Goal: Check status

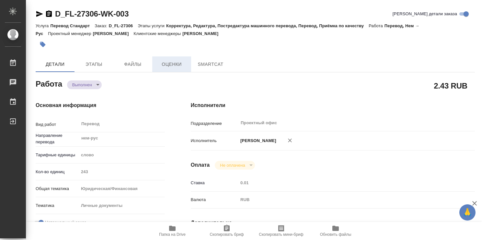
type textarea "x"
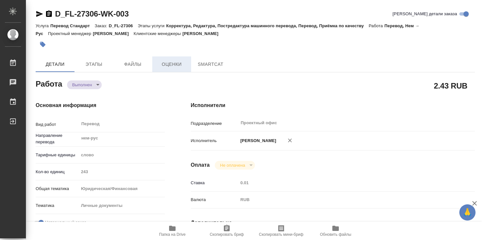
type textarea "x"
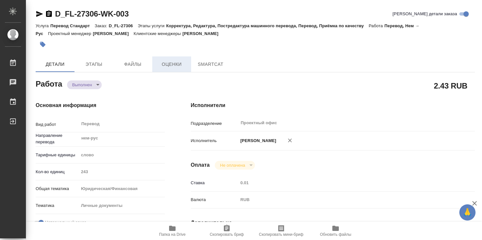
type textarea "x"
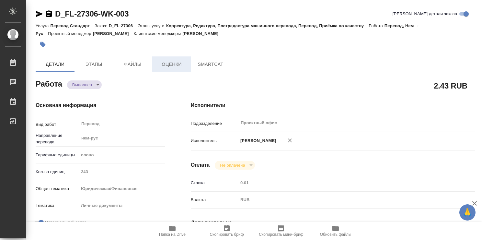
type textarea "x"
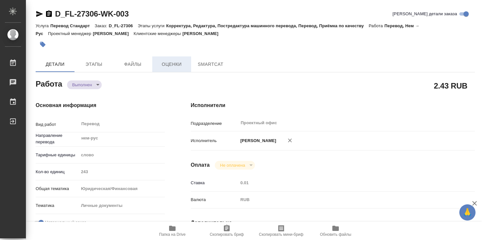
type textarea "x"
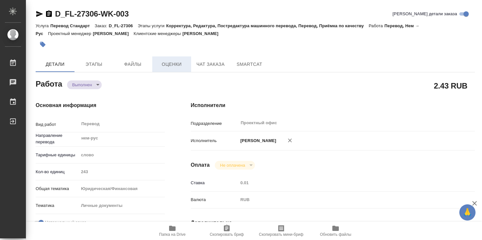
type textarea "x"
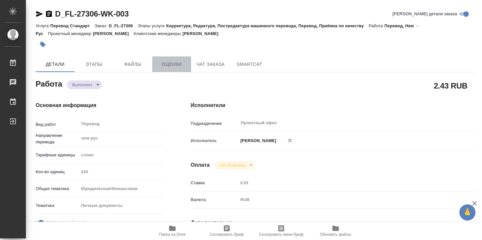
click at [172, 68] on button "Оценки" at bounding box center [171, 64] width 39 height 16
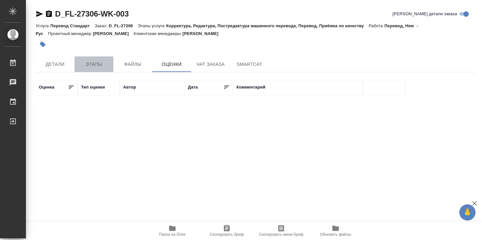
click at [106, 63] on span "Этапы" at bounding box center [93, 64] width 31 height 8
